Goal: Task Accomplishment & Management: Use online tool/utility

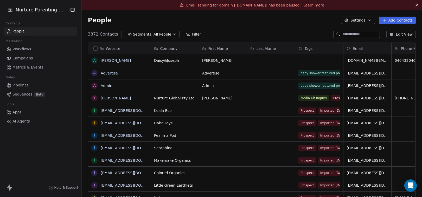
scroll to position [170, 336]
click at [20, 120] on span "AI Agents" at bounding box center [20, 121] width 17 height 5
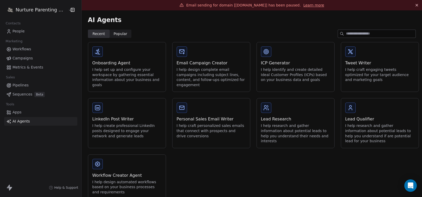
click at [205, 74] on div "I help design complete email campaigns including subject lines, content, and fo…" at bounding box center [210, 77] width 69 height 20
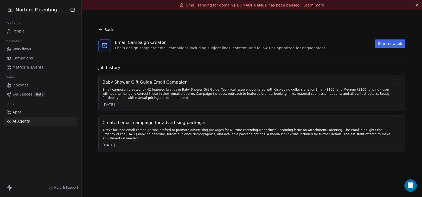
click at [183, 90] on div "Email campaign created for 42 featured brands in Baby Shower Gift Guide. Techni…" at bounding box center [247, 94] width 290 height 12
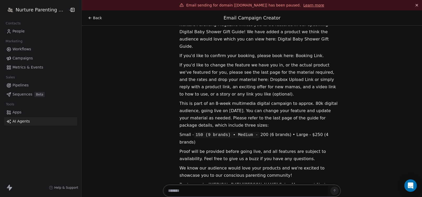
scroll to position [11345, 0]
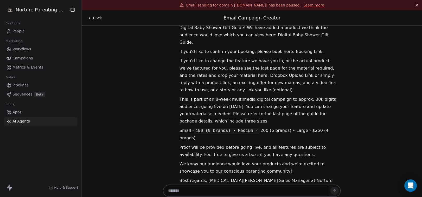
drag, startPoint x: 170, startPoint y: 44, endPoint x: 286, endPoint y: 108, distance: 132.2
copy div "Loremip: Dolorsita: Con'ad elitsedd ei tem Inci Utlabo Etdo Magna - aliqua enim…"
